Goal: Communication & Community: Answer question/provide support

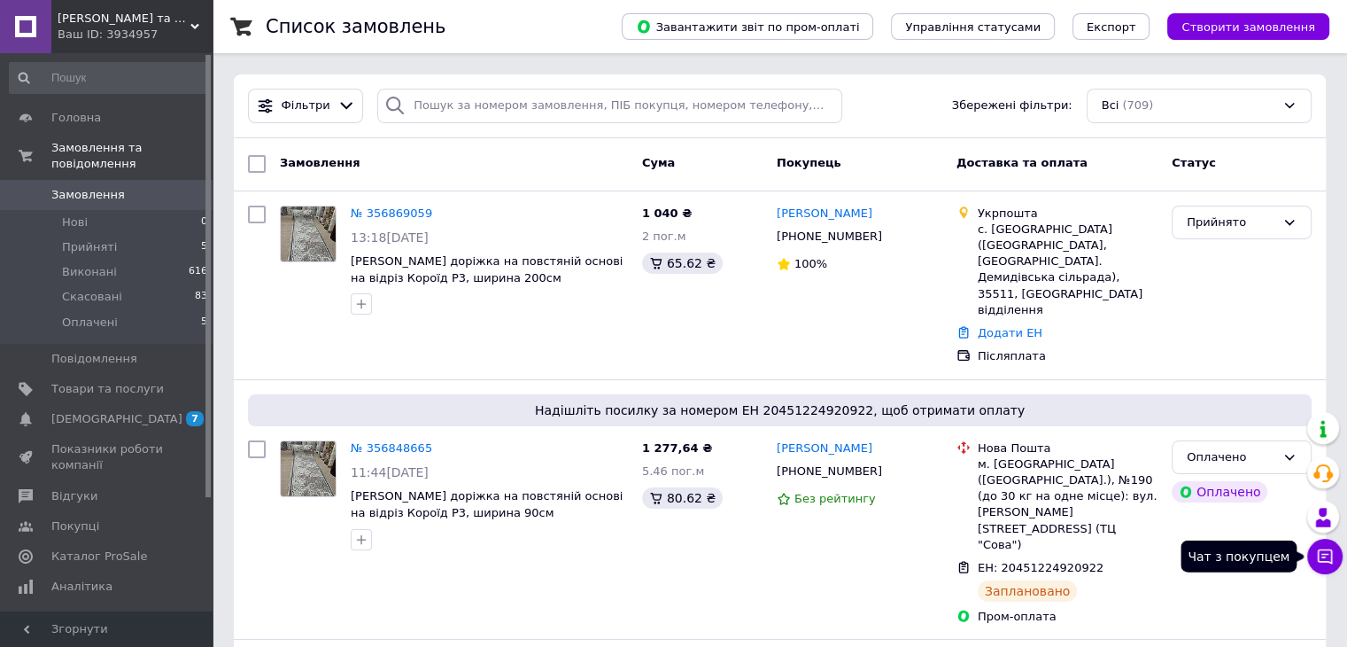
click at [1316, 552] on icon at bounding box center [1325, 556] width 18 height 18
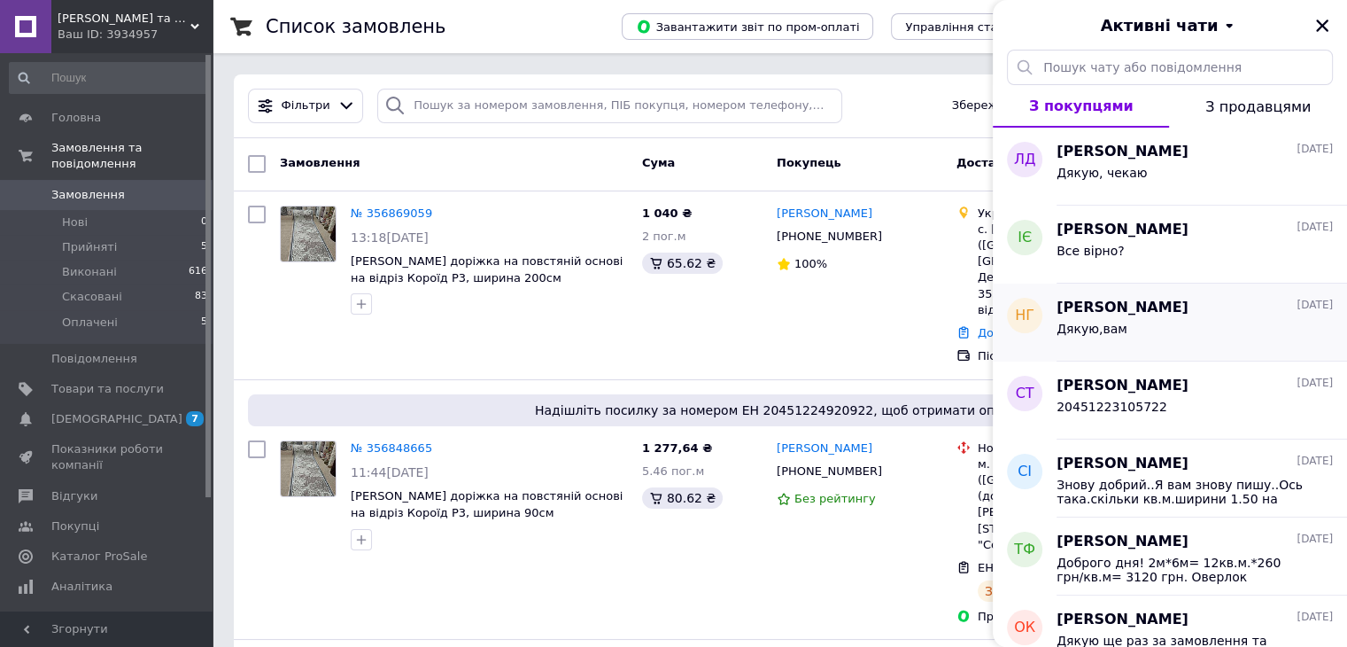
click at [1150, 312] on span "[PERSON_NAME]" at bounding box center [1123, 308] width 132 height 20
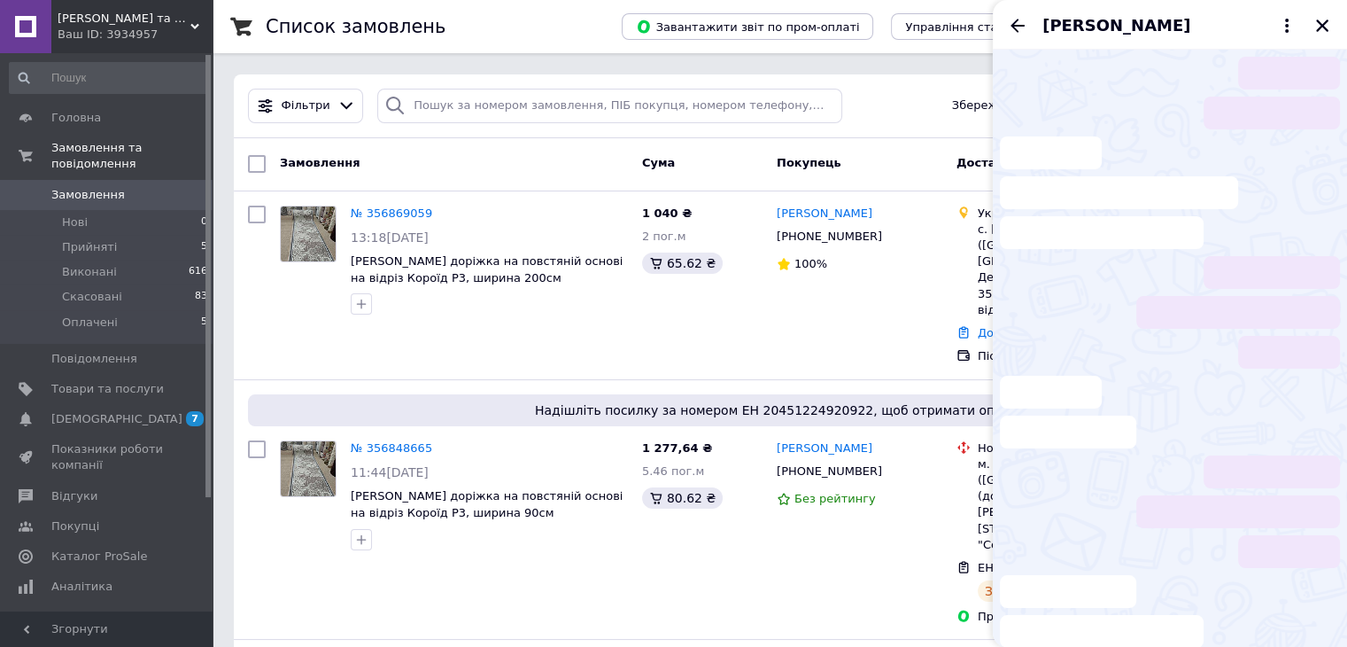
scroll to position [461, 0]
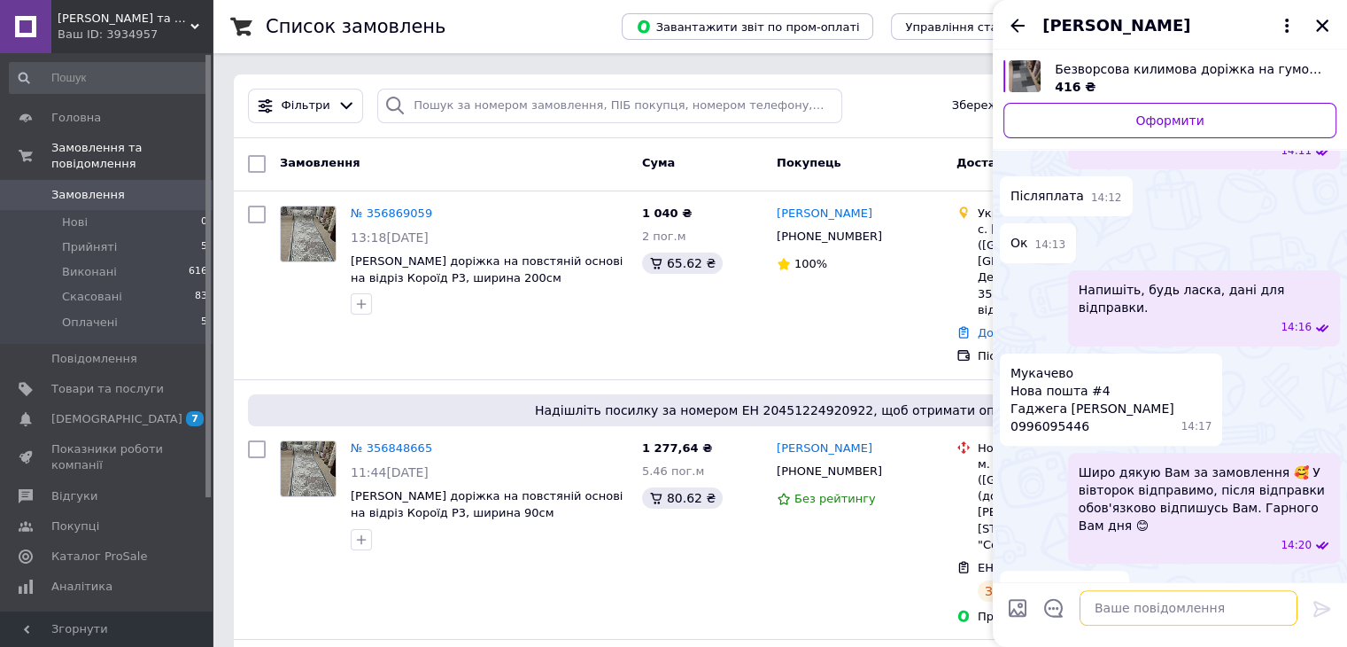
click at [1154, 610] on textarea at bounding box center [1189, 607] width 218 height 35
type textarea "L"
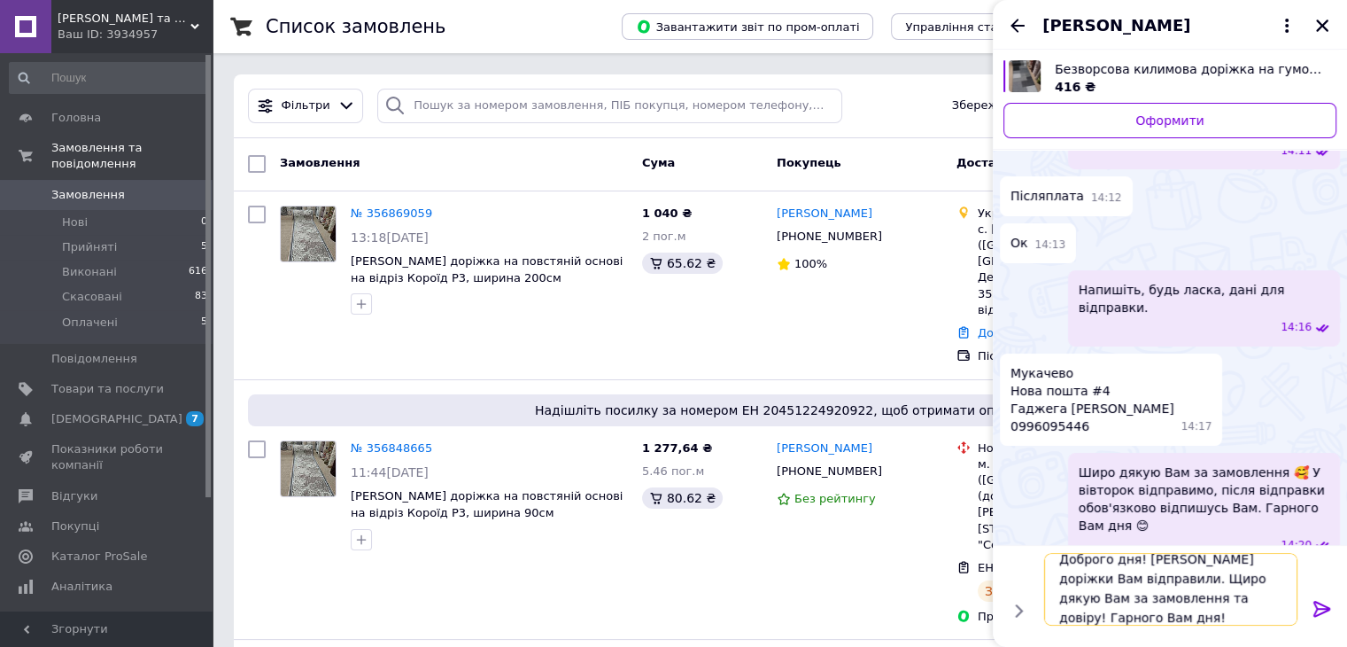
scroll to position [1, 0]
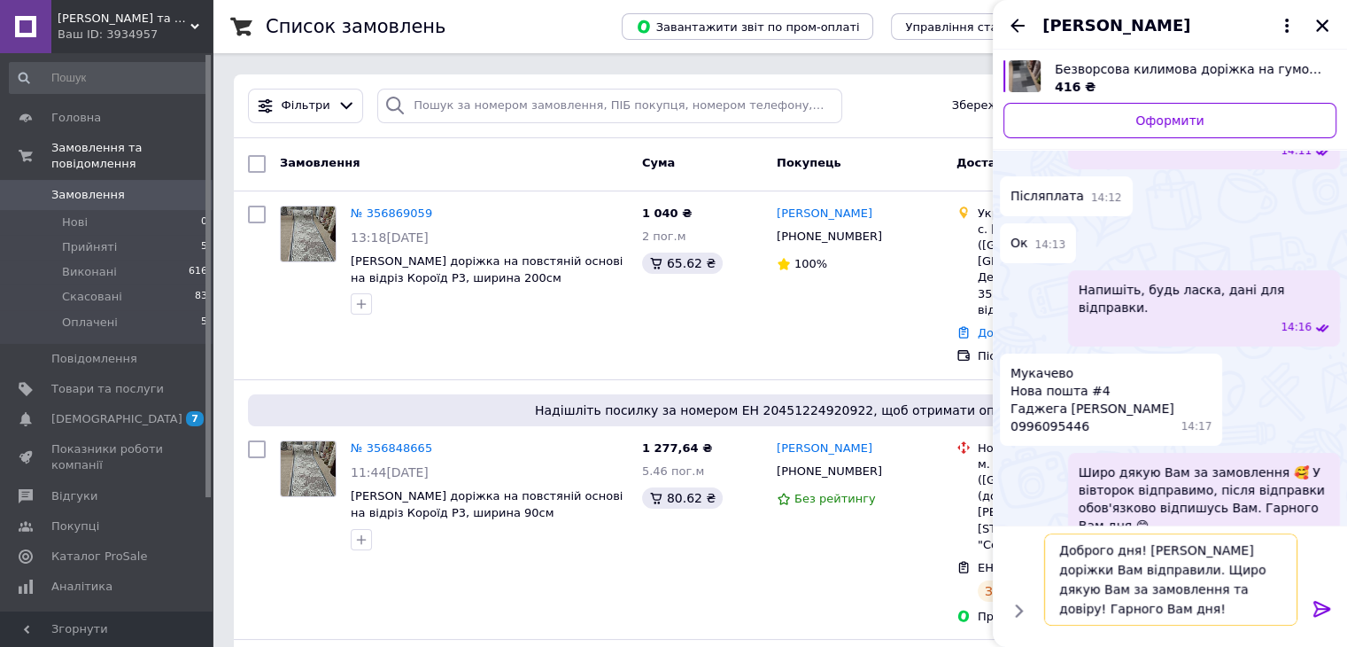
type textarea "Доброго дня! [PERSON_NAME] доріжки Вам відправили. Щиро дякую Вам за замовлення…"
click at [1322, 610] on icon at bounding box center [1322, 608] width 21 height 21
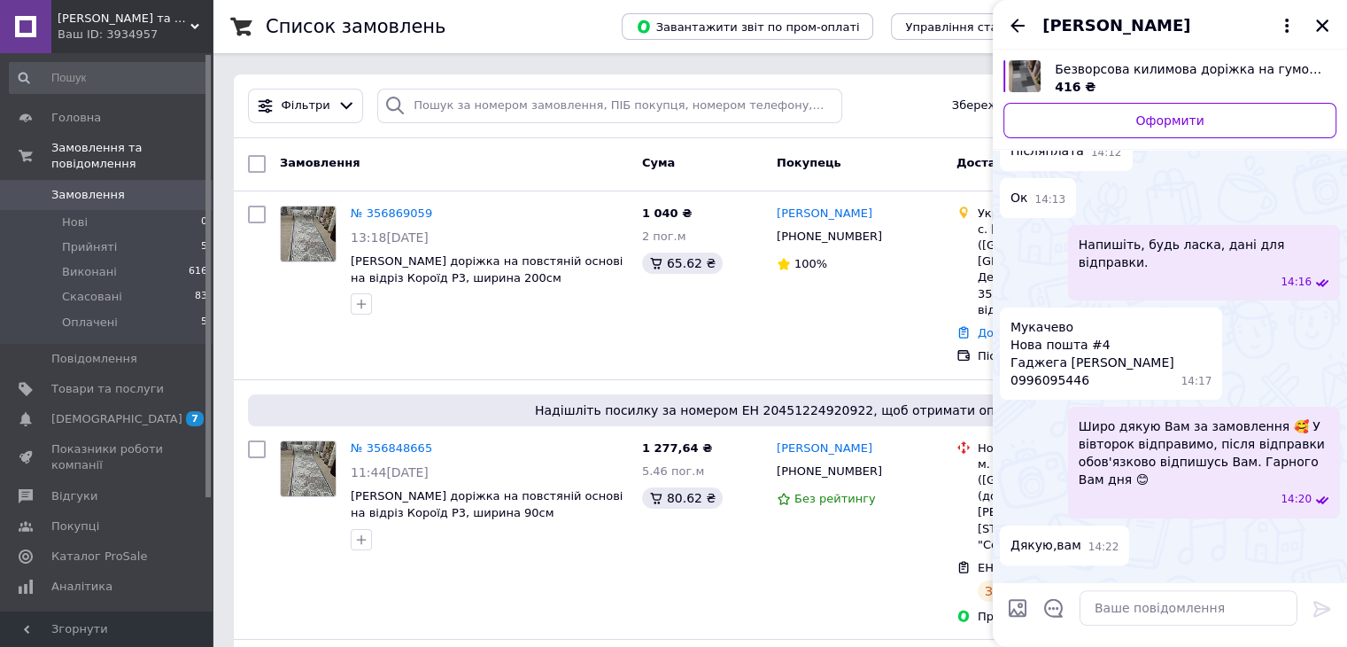
scroll to position [562, 0]
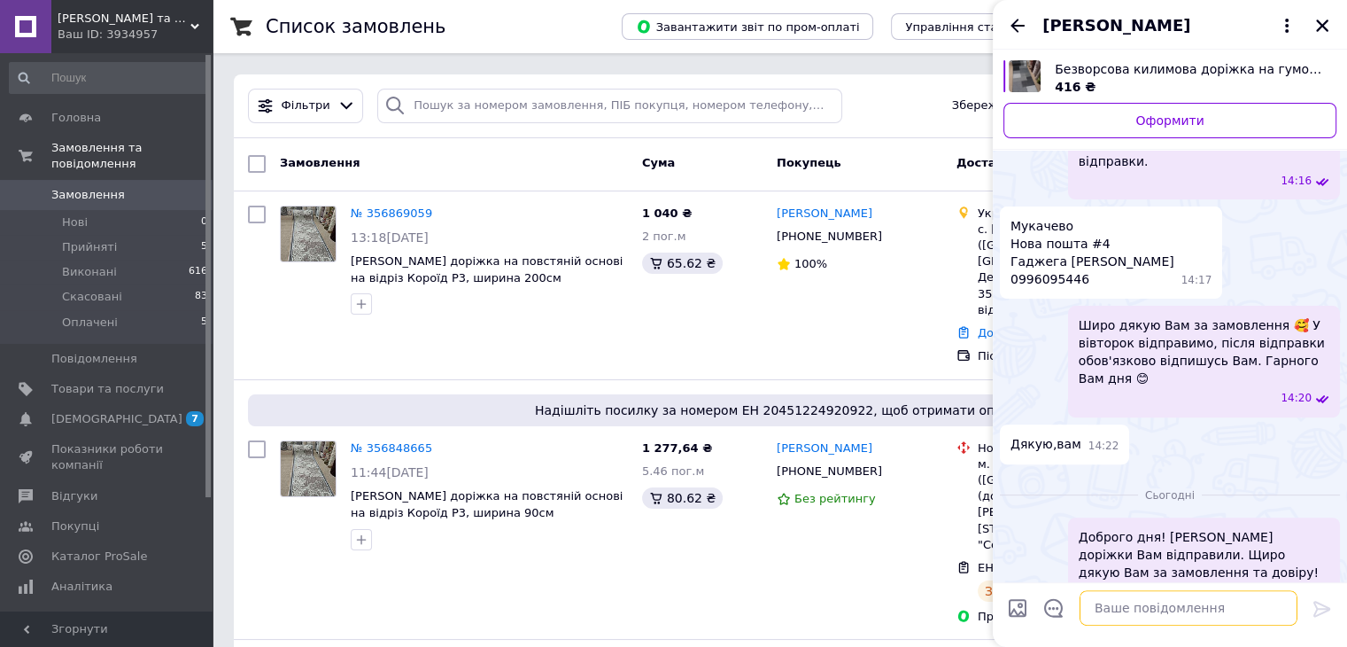
click at [1238, 610] on textarea at bounding box center [1189, 607] width 218 height 35
paste textarea "20451224934560"
type textarea "20451224934560"
click at [1326, 609] on icon at bounding box center [1322, 609] width 17 height 16
